Goal: Find specific page/section: Find specific page/section

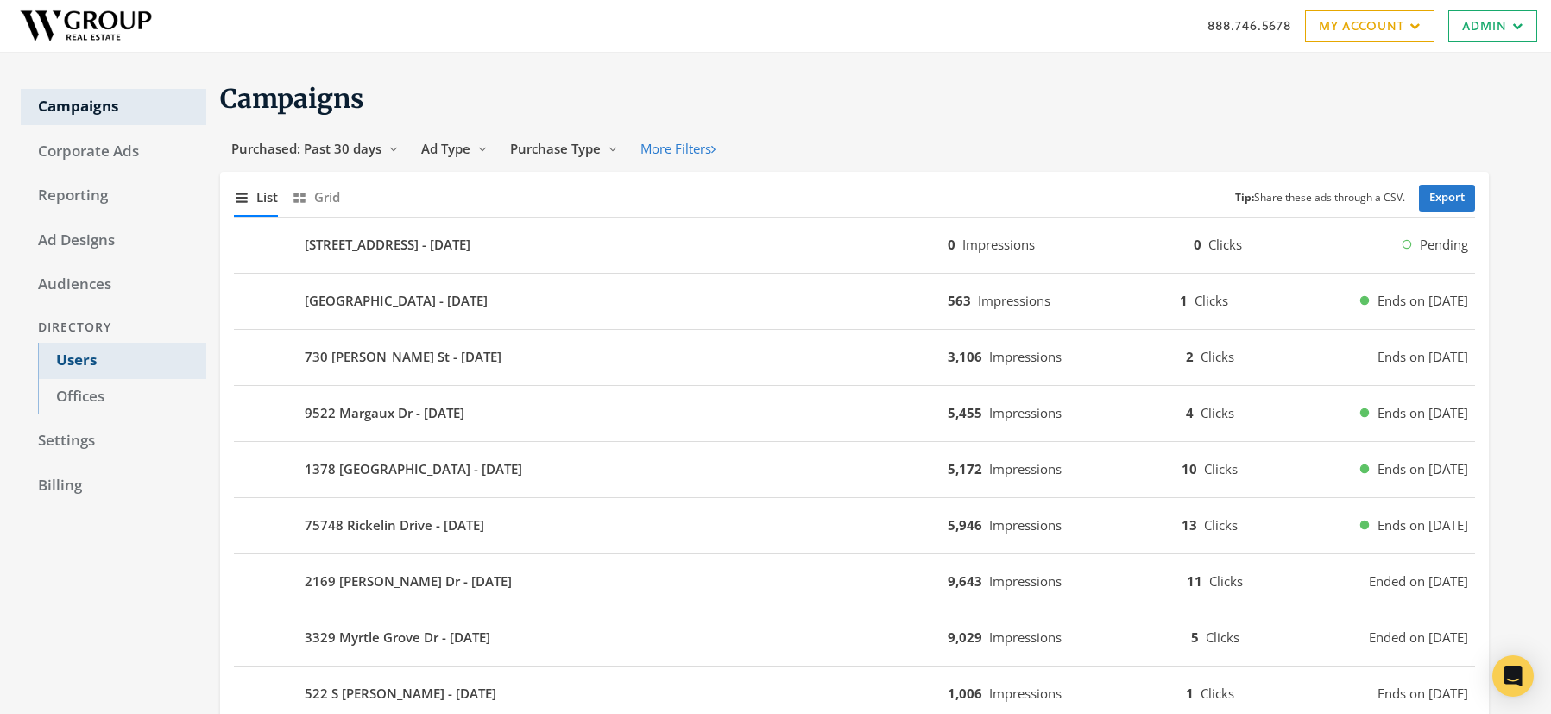
click at [80, 360] on link "Users" at bounding box center [122, 361] width 168 height 36
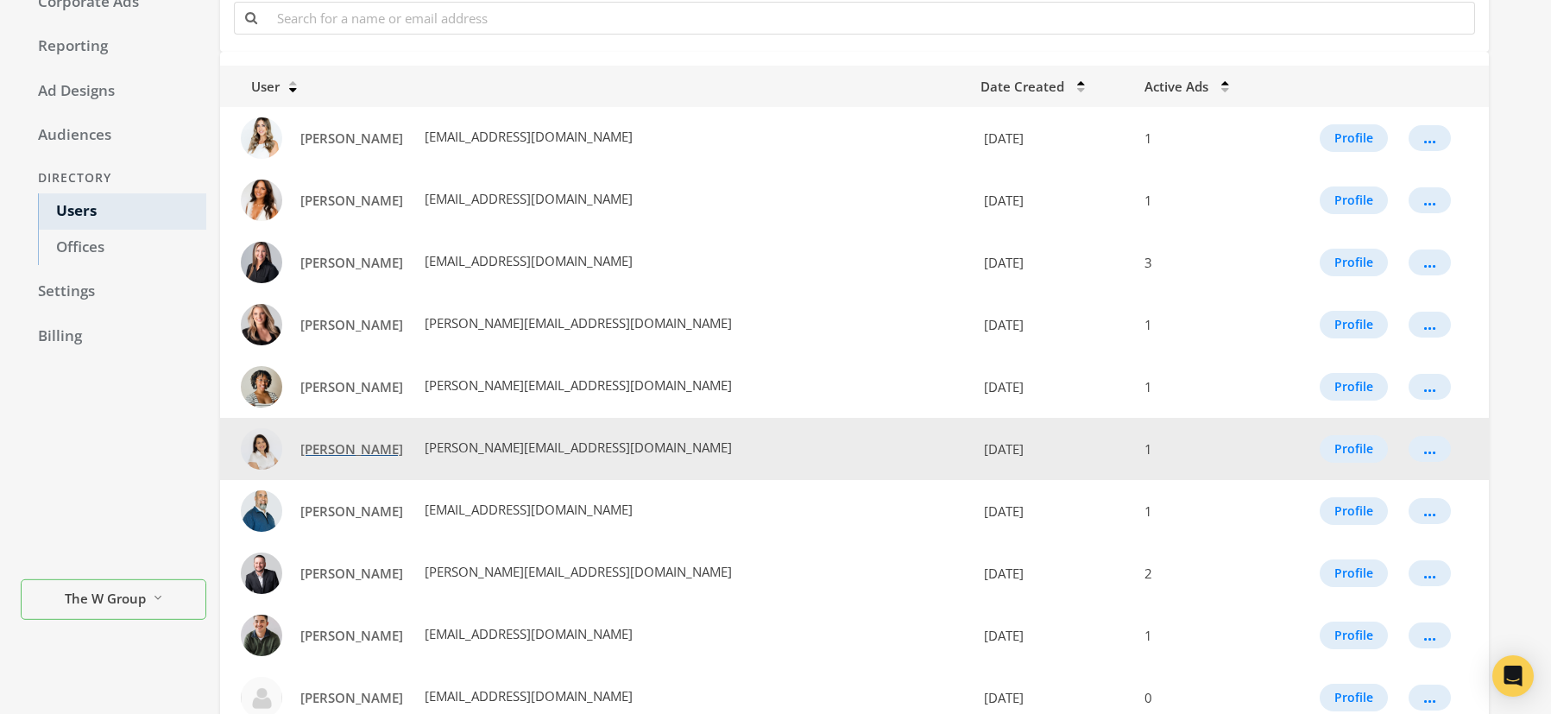
scroll to position [296, 0]
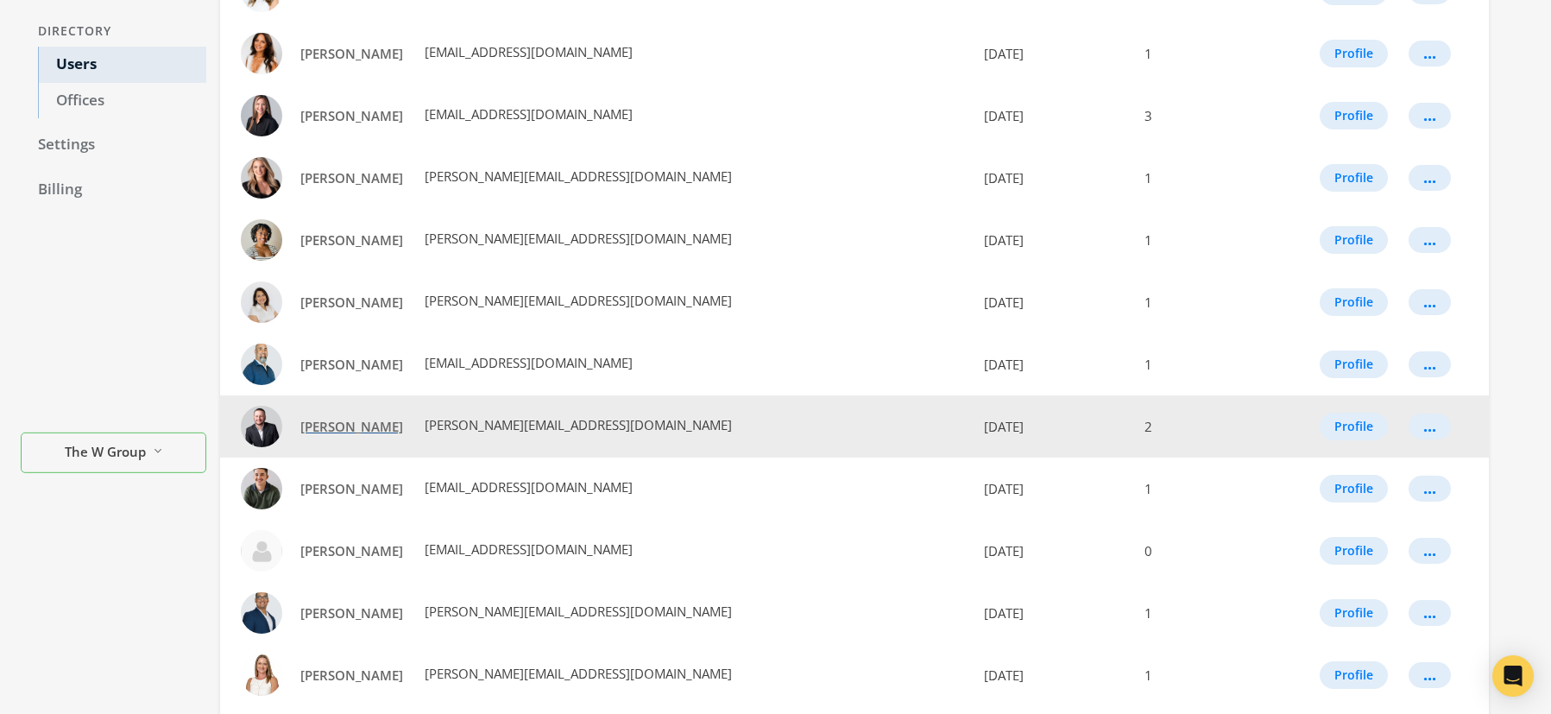
click at [362, 427] on span "Blake Borgstede" at bounding box center [351, 426] width 103 height 17
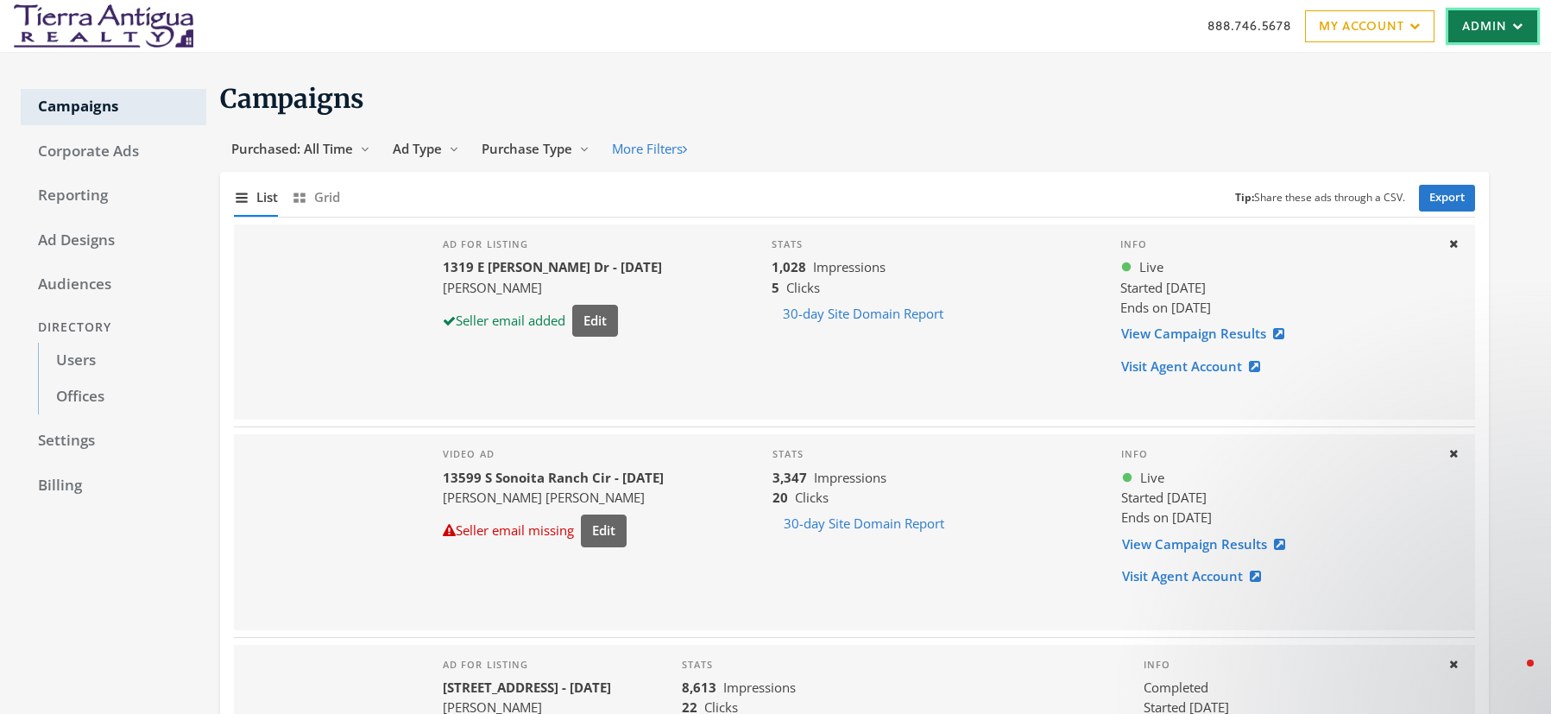
click at [1486, 22] on link "Admin" at bounding box center [1492, 26] width 89 height 32
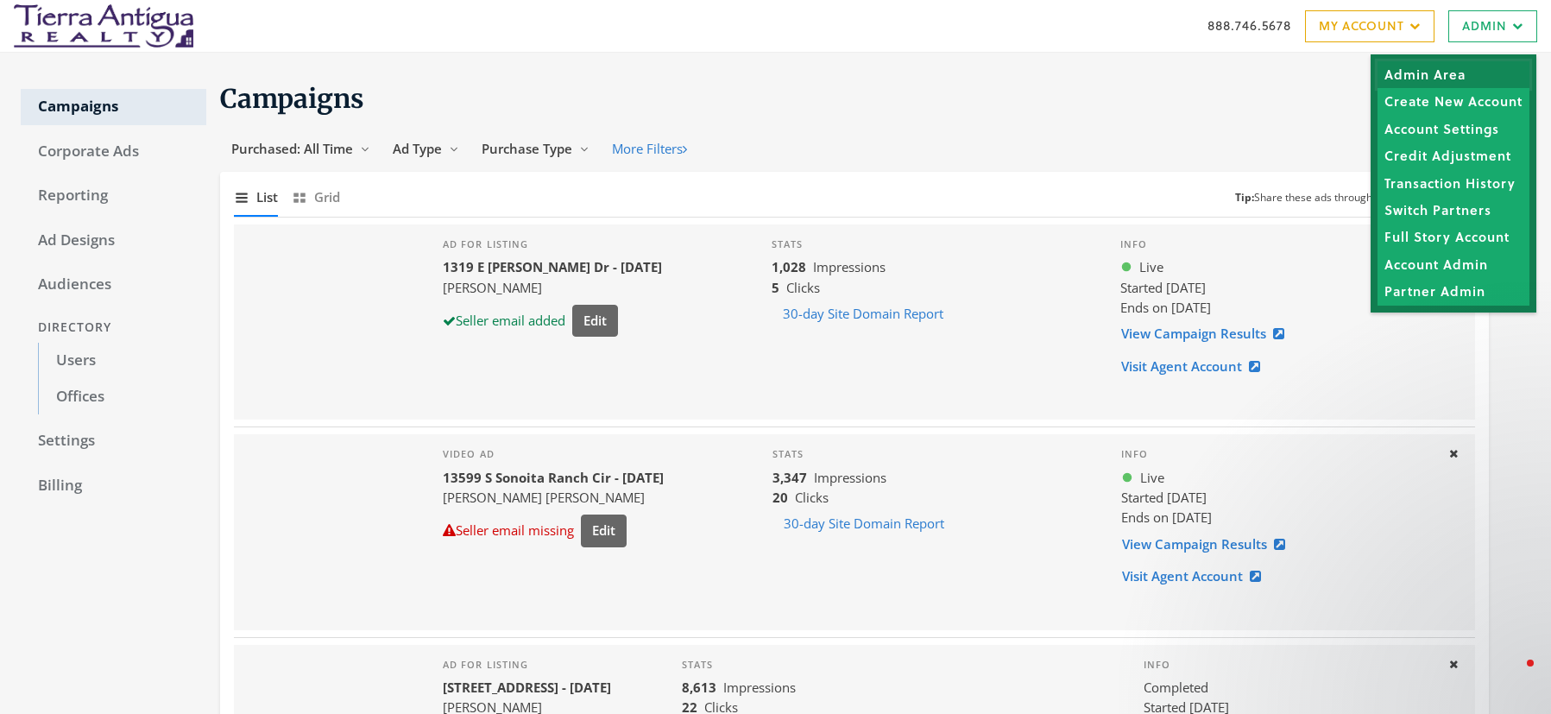
click at [1412, 81] on link "Admin Area" at bounding box center [1454, 74] width 152 height 27
